Goal: Task Accomplishment & Management: Manage account settings

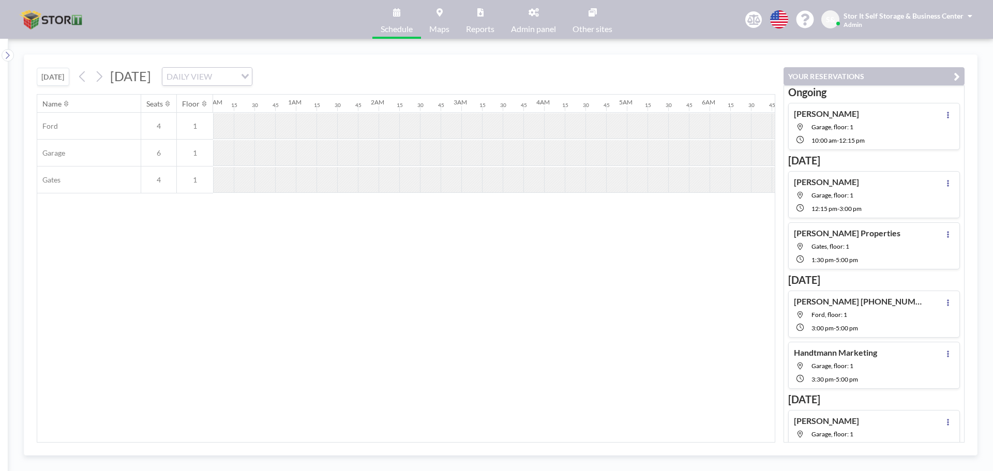
scroll to position [0, 642]
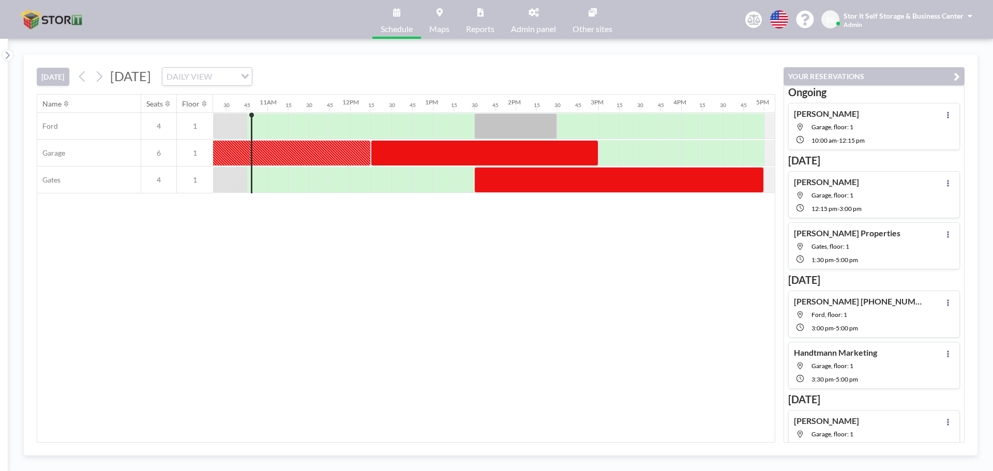
scroll to position [0, 869]
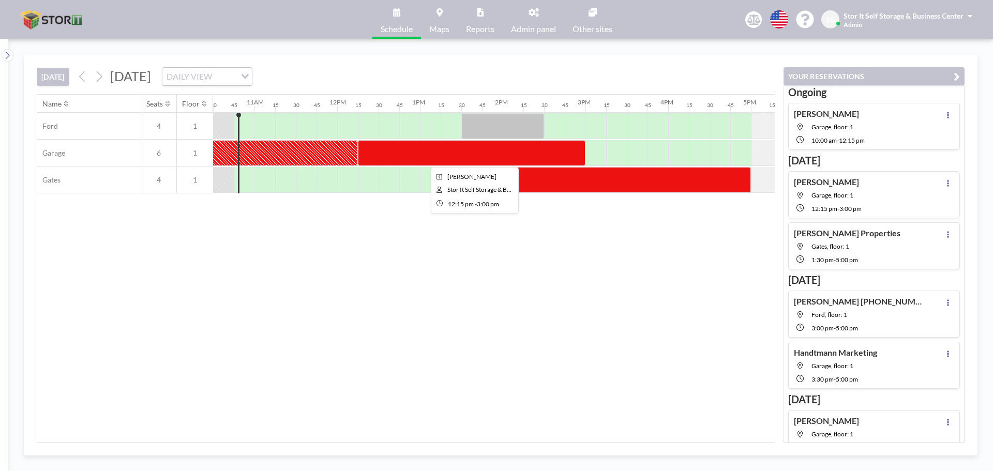
click at [455, 148] on div at bounding box center [472, 153] width 228 height 26
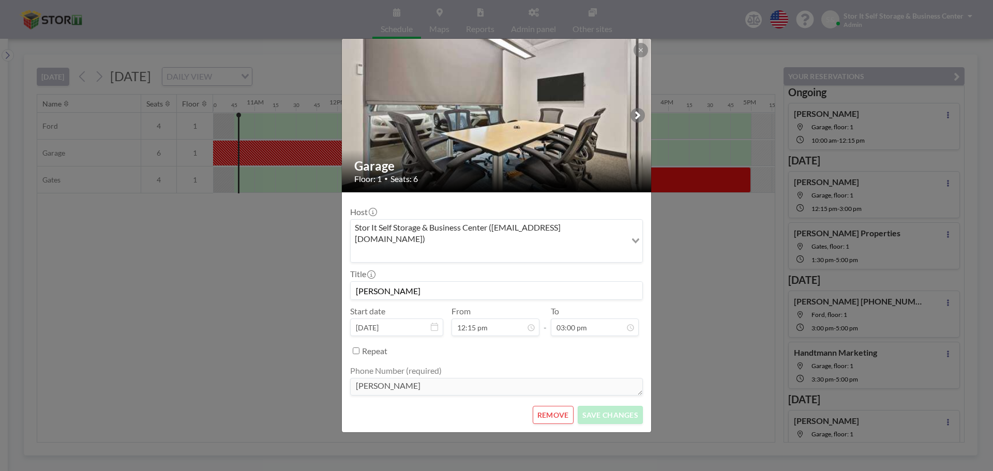
click at [560, 406] on button "REMOVE" at bounding box center [553, 415] width 41 height 18
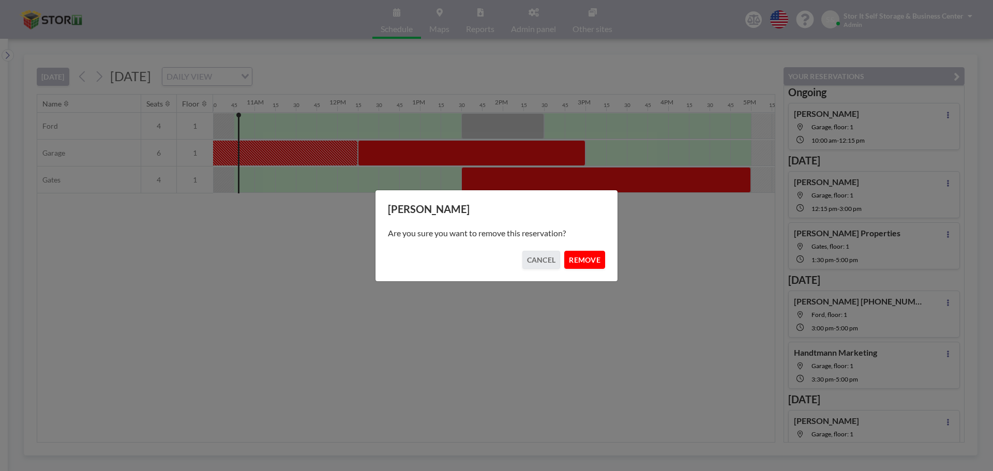
click at [594, 258] on button "REMOVE" at bounding box center [584, 260] width 41 height 18
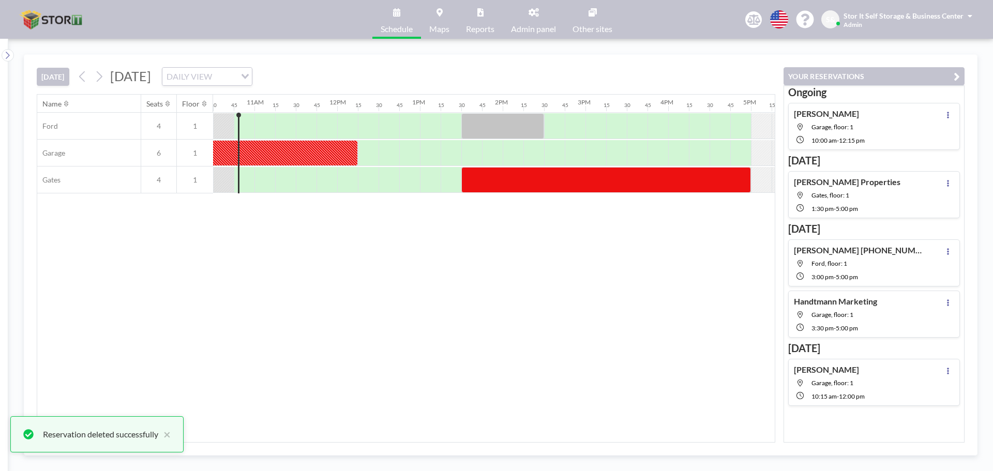
click at [589, 362] on div "Name Seats Floor 12AM 15 30 45 1AM 15 30 45 2AM 15 30 45 3AM 15 30 45 4AM 15 30…" at bounding box center [406, 269] width 738 height 348
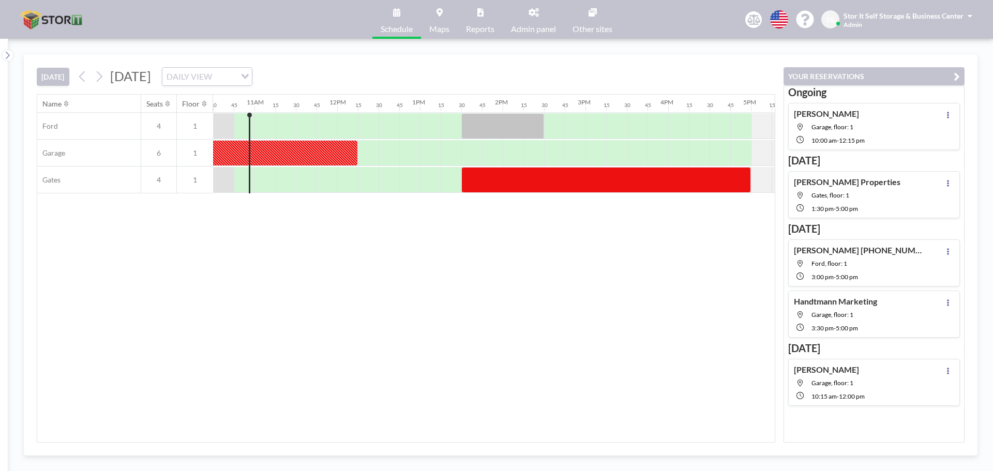
click at [533, 351] on div "Name Seats Floor 12AM 15 30 45 1AM 15 30 45 2AM 15 30 45 3AM 15 30 45 4AM 15 30…" at bounding box center [406, 269] width 738 height 348
click at [500, 129] on div at bounding box center [503, 126] width 83 height 26
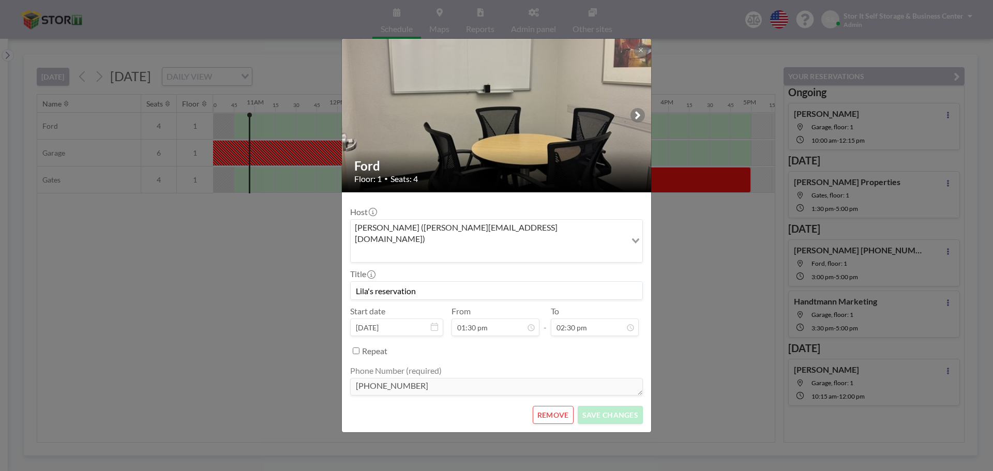
click at [500, 129] on img at bounding box center [497, 115] width 310 height 414
click at [693, 215] on div "Ford Floor: 1 • Seats: 4 Host [PERSON_NAME] ([PERSON_NAME][EMAIL_ADDRESS][DOMAI…" at bounding box center [496, 235] width 993 height 471
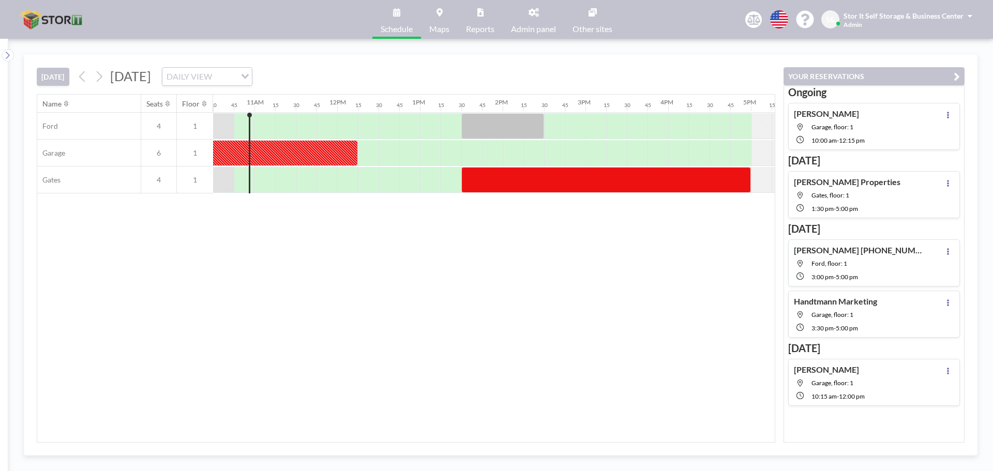
click at [563, 297] on div "Name Seats Floor 12AM 15 30 45 1AM 15 30 45 2AM 15 30 45 3AM 15 30 45 4AM 15 30…" at bounding box center [406, 269] width 738 height 348
click at [729, 363] on div "Name Seats Floor 12AM 15 30 45 1AM 15 30 45 2AM 15 30 45 3AM 15 30 45 4AM 15 30…" at bounding box center [406, 269] width 738 height 348
click at [591, 312] on div "Name Seats Floor 12AM 15 30 45 1AM 15 30 45 2AM 15 30 45 3AM 15 30 45 4AM 15 30…" at bounding box center [406, 269] width 738 height 348
click at [824, 55] on div "YOUR RESERVATIONS Ongoing [PERSON_NAME], floor: 1 10:00 AM - 12:15 PM [DATE] [P…" at bounding box center [870, 249] width 189 height 388
click at [716, 69] on div "[DATE] [DATE] DAILY VIEW Loading..." at bounding box center [406, 74] width 739 height 39
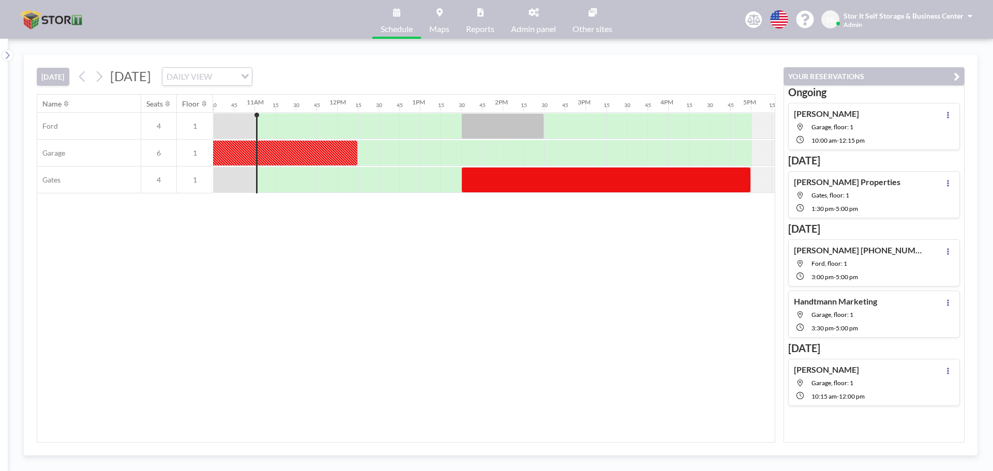
click at [626, 329] on div "Name Seats Floor 12AM 15 30 45 1AM 15 30 45 2AM 15 30 45 3AM 15 30 45 4AM 15 30…" at bounding box center [406, 269] width 738 height 348
